Goal: Information Seeking & Learning: Learn about a topic

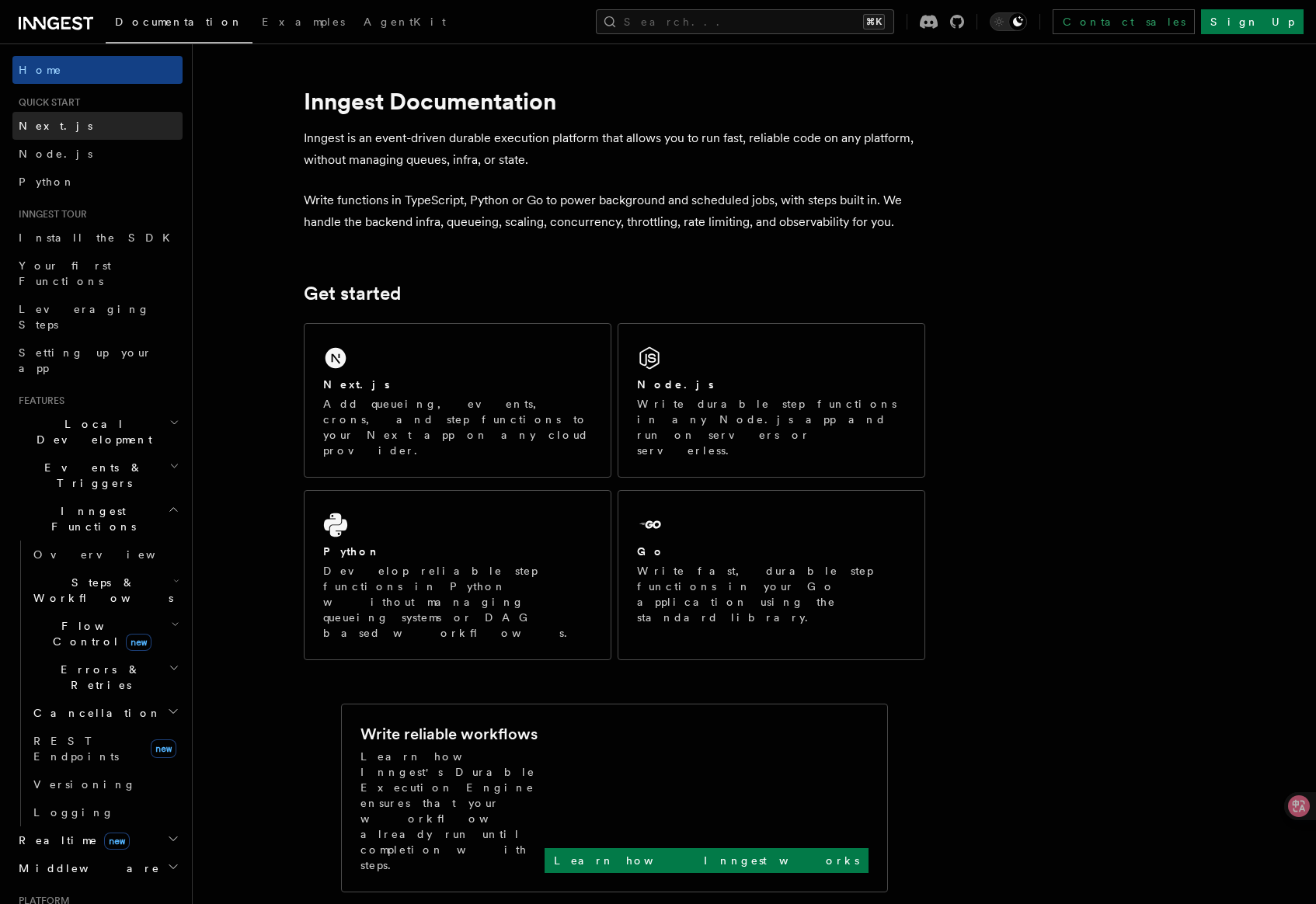
click at [28, 122] on span "Next.js" at bounding box center [55, 126] width 74 height 13
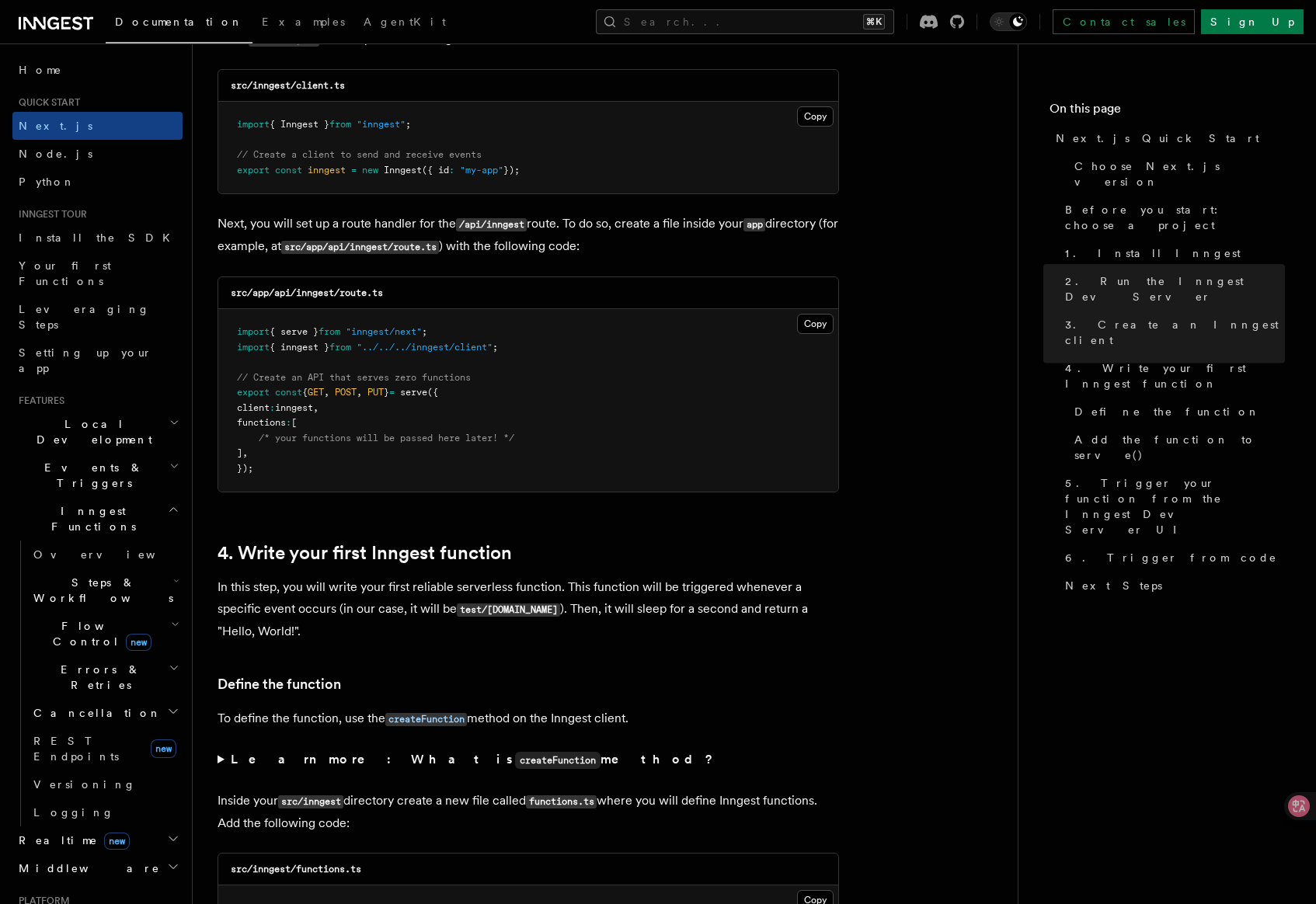
scroll to position [2026, 0]
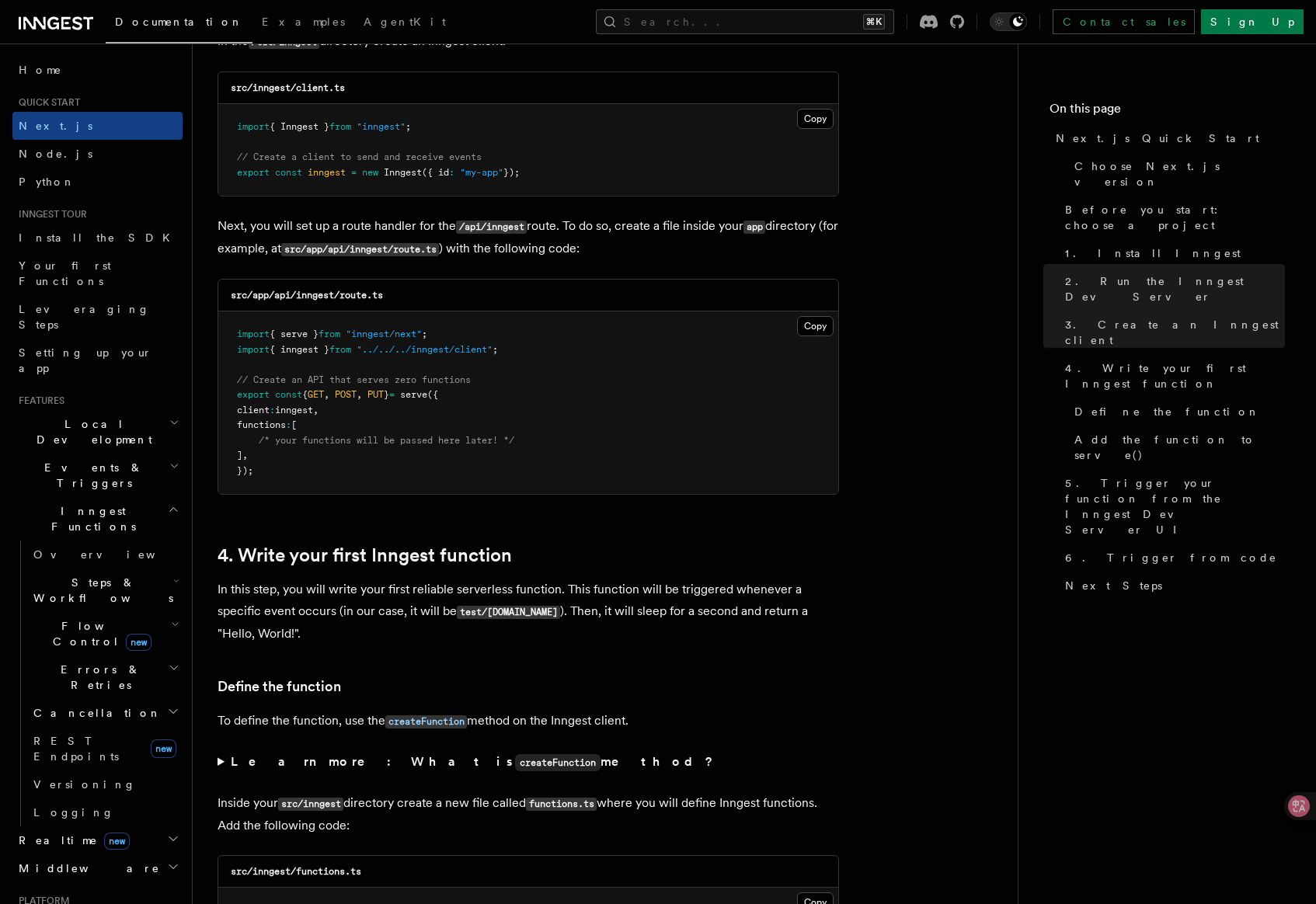
click at [46, 27] on icon at bounding box center [55, 22] width 75 height 18
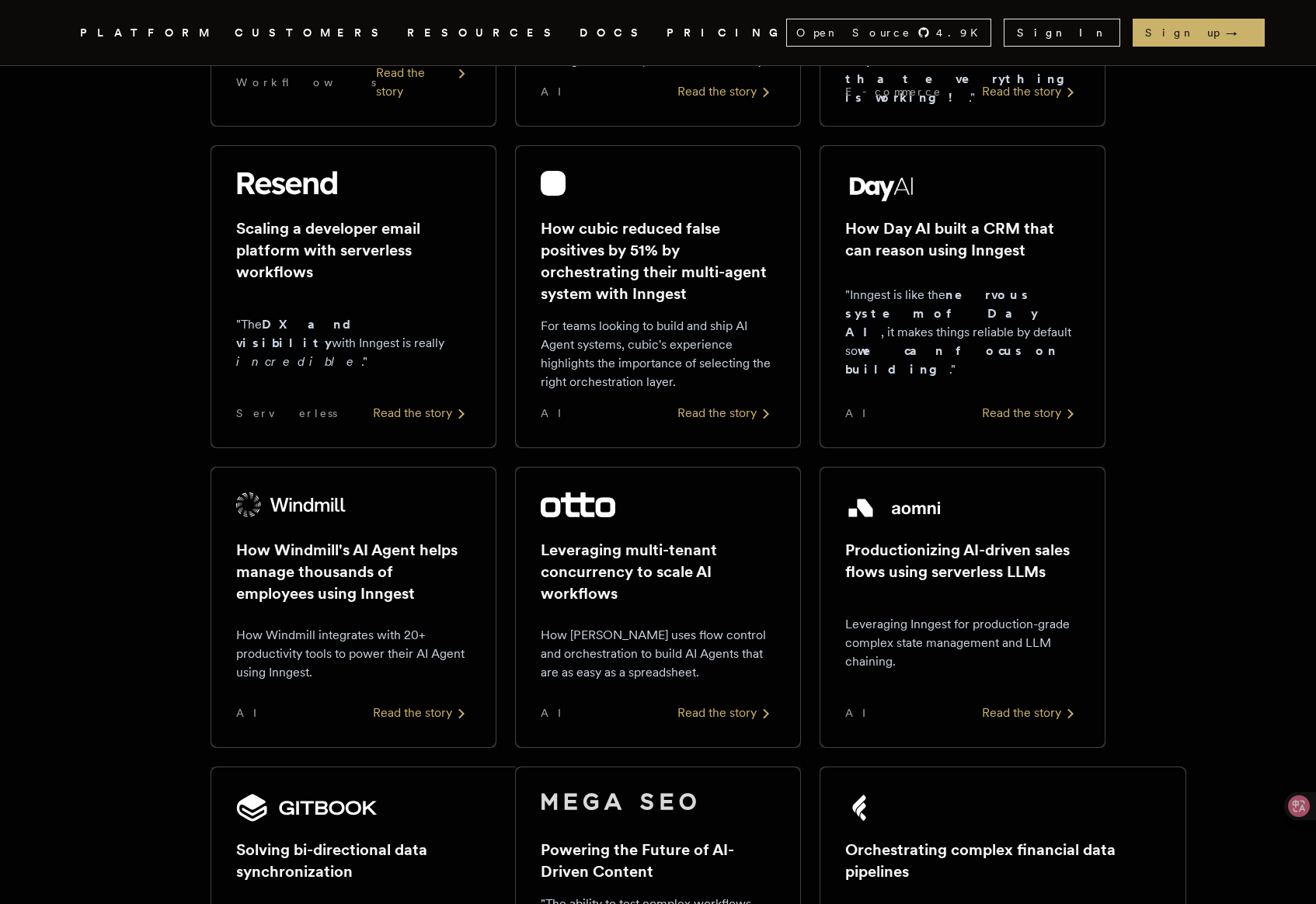
scroll to position [1001, 0]
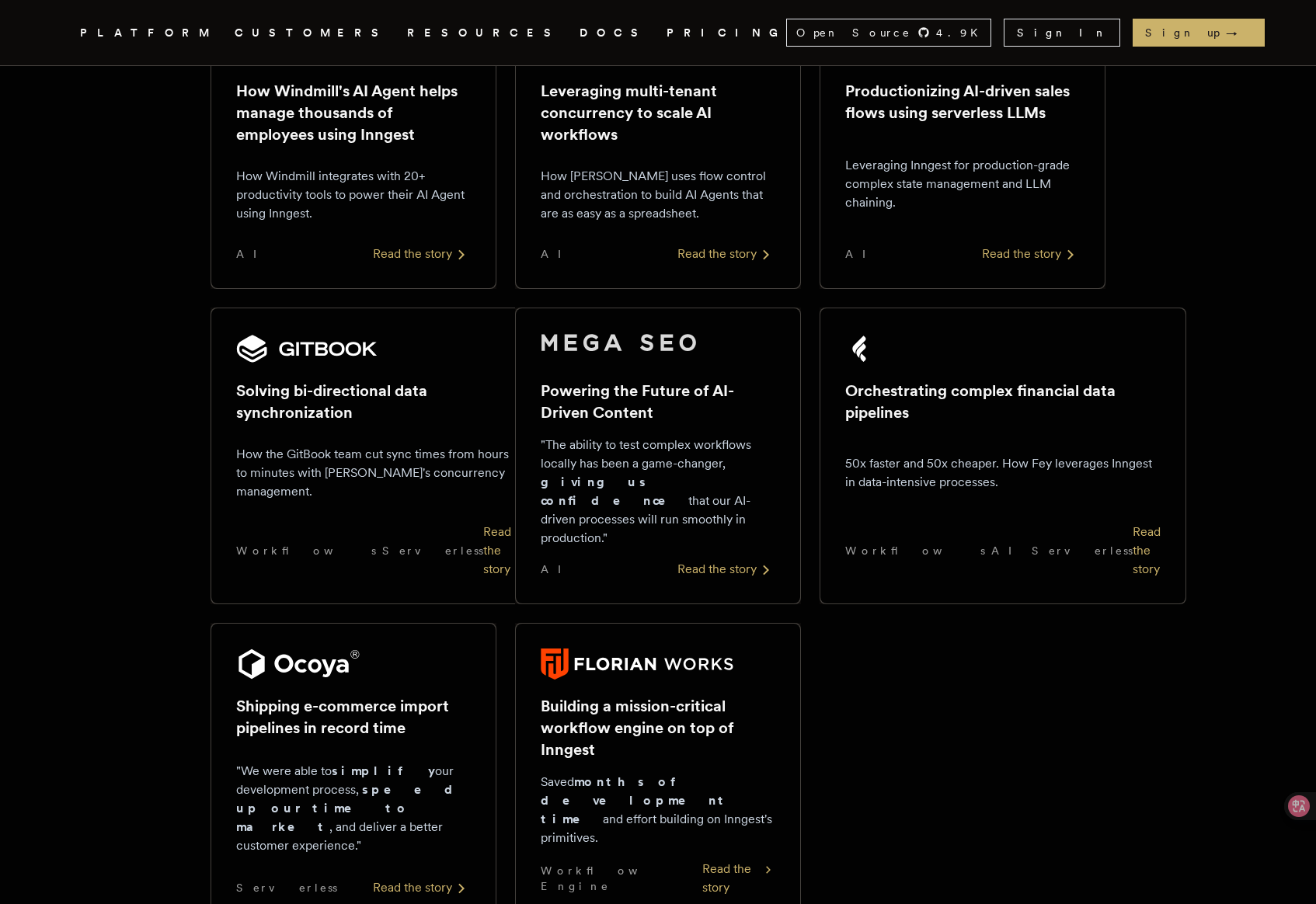
click at [358, 27] on icon "Global" at bounding box center [418, 90] width 121 height 132
